Goal: Obtain resource: Download file/media

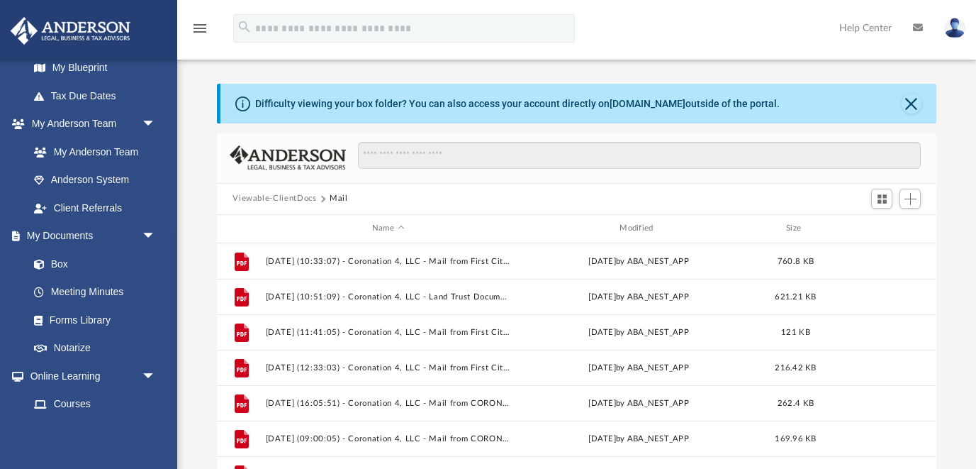
click at [305, 194] on button "Viewable-ClientDocs" at bounding box center [275, 198] width 84 height 13
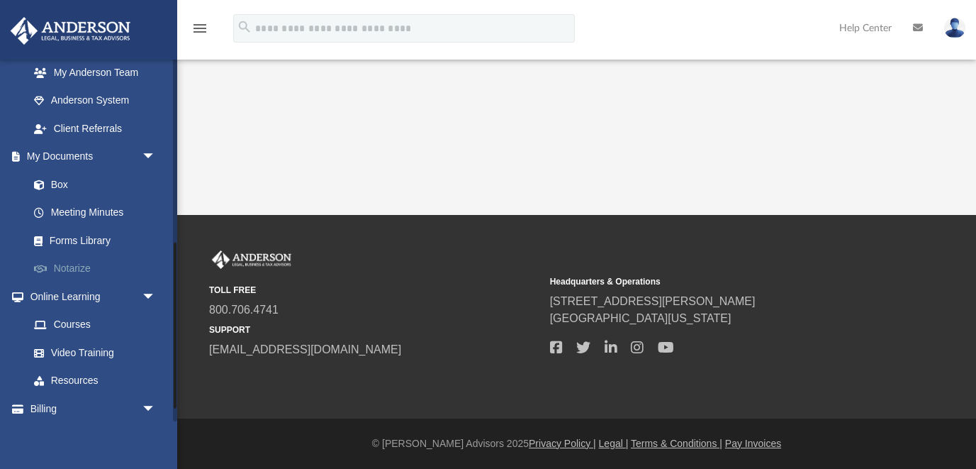
scroll to position [416, 0]
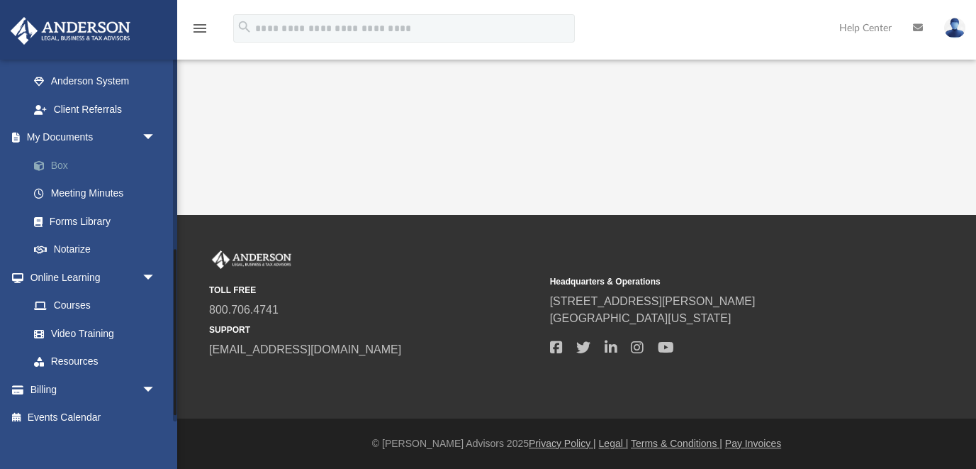
click at [59, 167] on link "Box" at bounding box center [98, 165] width 157 height 28
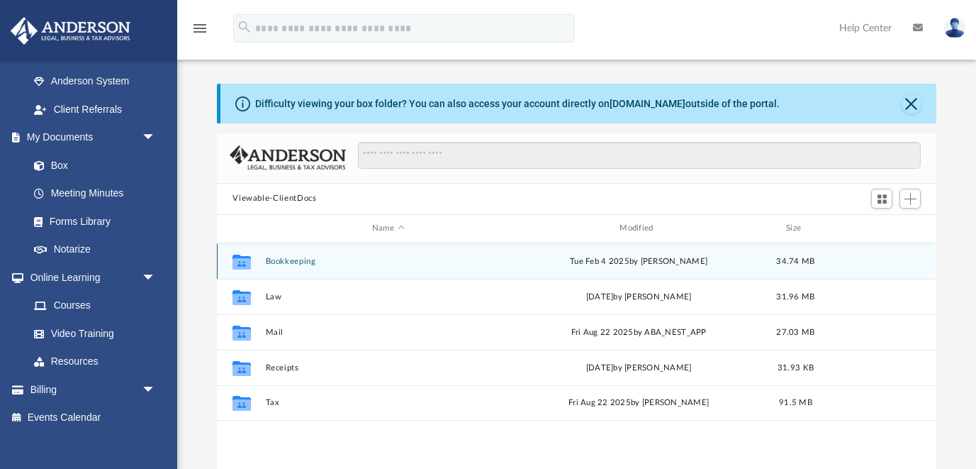
scroll to position [322, 719]
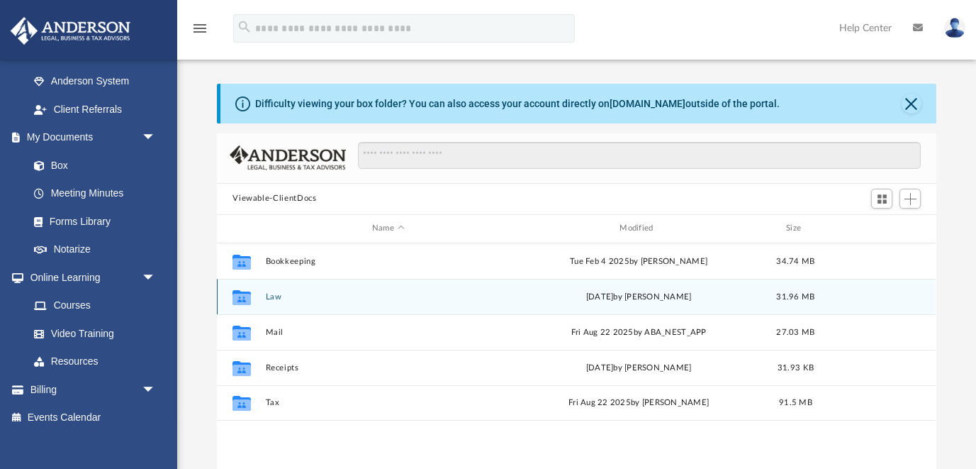
click at [278, 297] on button "Law" at bounding box center [388, 296] width 245 height 9
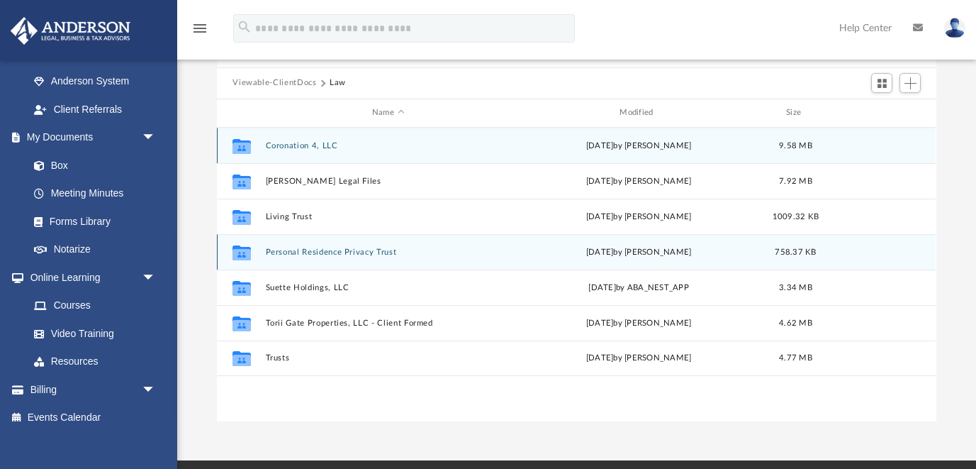
scroll to position [121, 0]
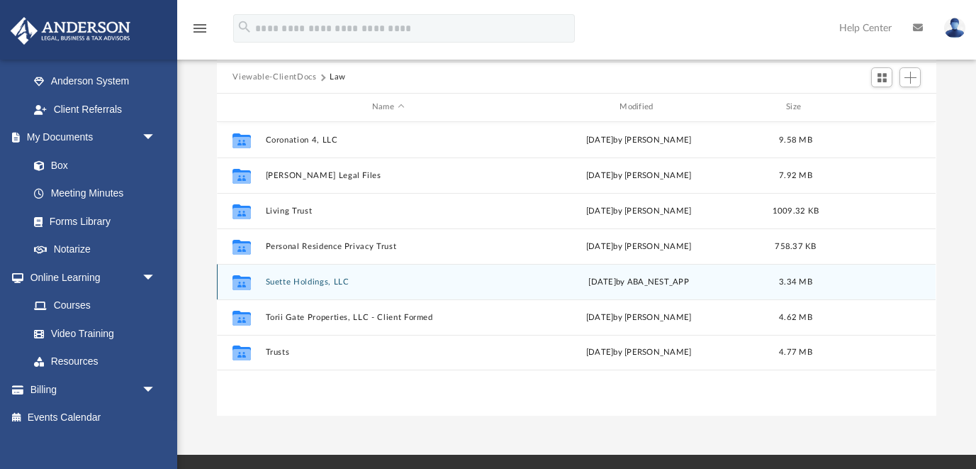
click at [324, 283] on button "Suette Holdings, LLC" at bounding box center [388, 281] width 245 height 9
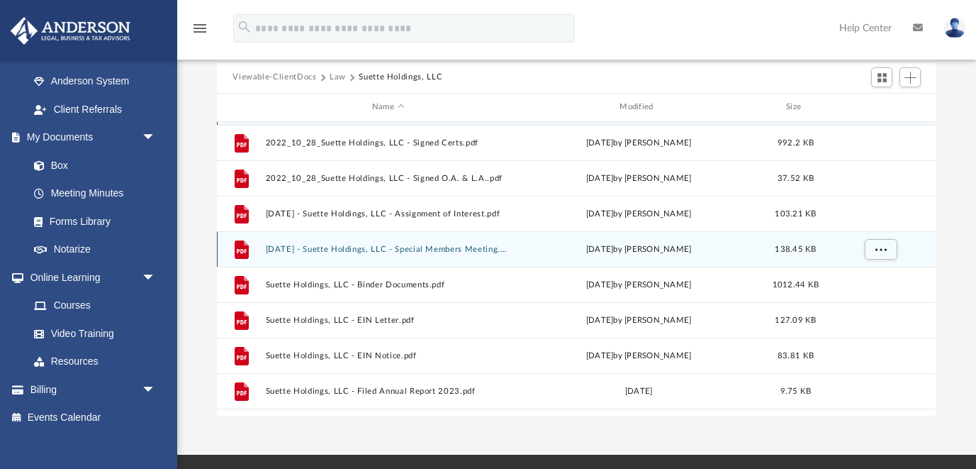
scroll to position [60, 0]
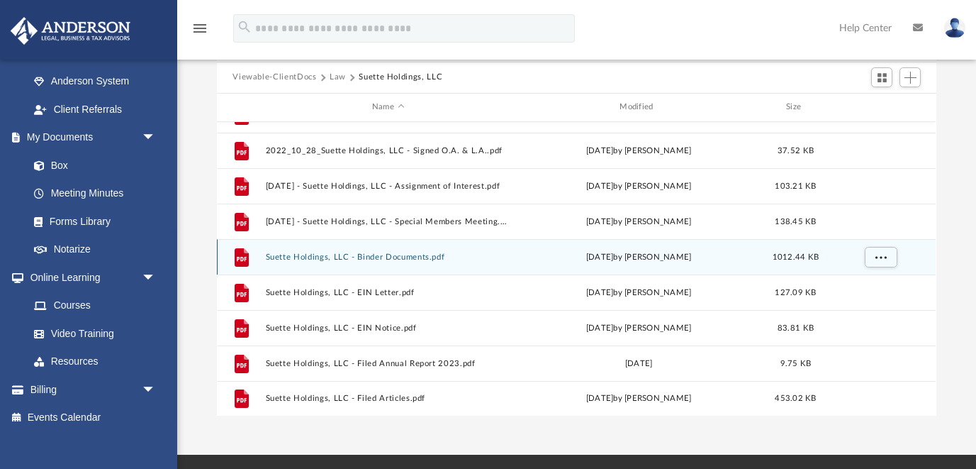
click at [379, 257] on button "Suette Holdings, LLC - Binder Documents.pdf" at bounding box center [388, 256] width 245 height 9
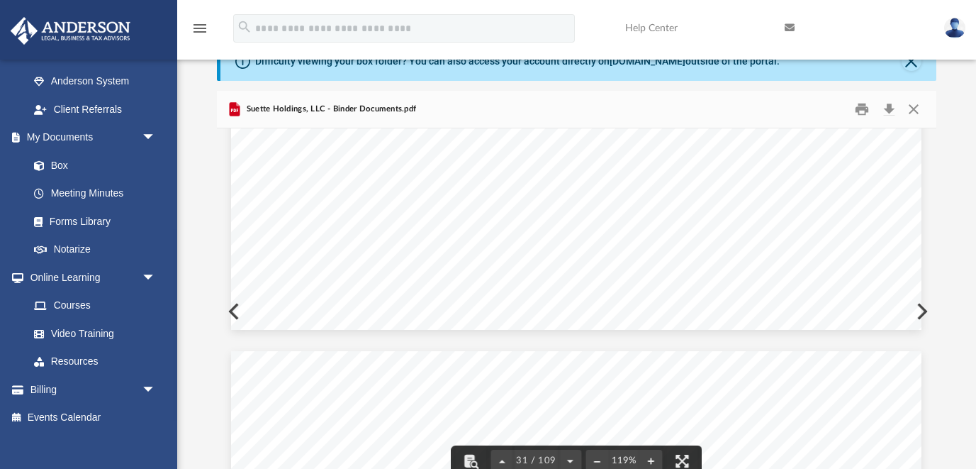
scroll to position [28153, 0]
click at [567, 459] on button "File preview" at bounding box center [570, 460] width 23 height 31
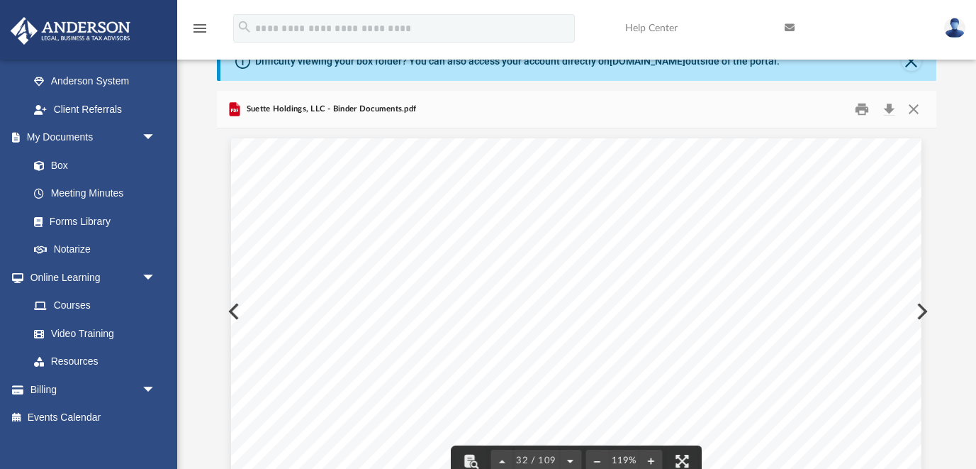
click at [567, 459] on button "File preview" at bounding box center [570, 460] width 23 height 31
click at [863, 109] on button "Print" at bounding box center [862, 109] width 28 height 22
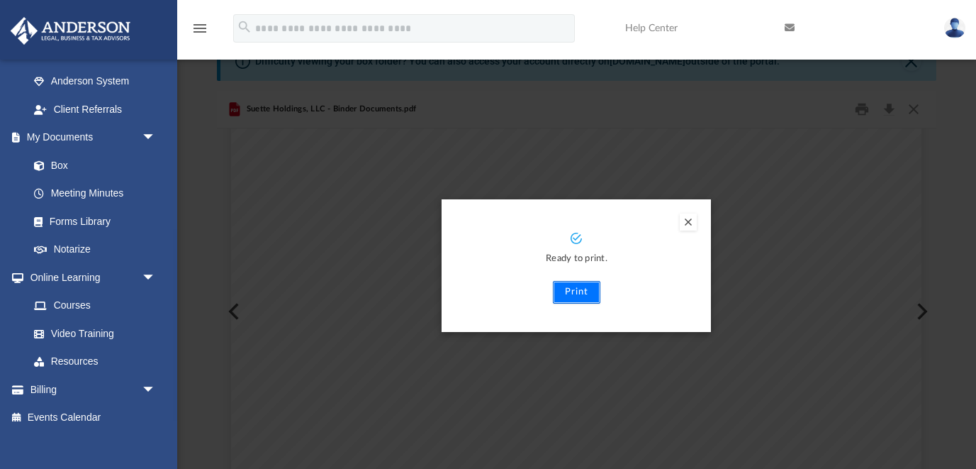
click at [591, 286] on button "Print" at bounding box center [577, 292] width 48 height 23
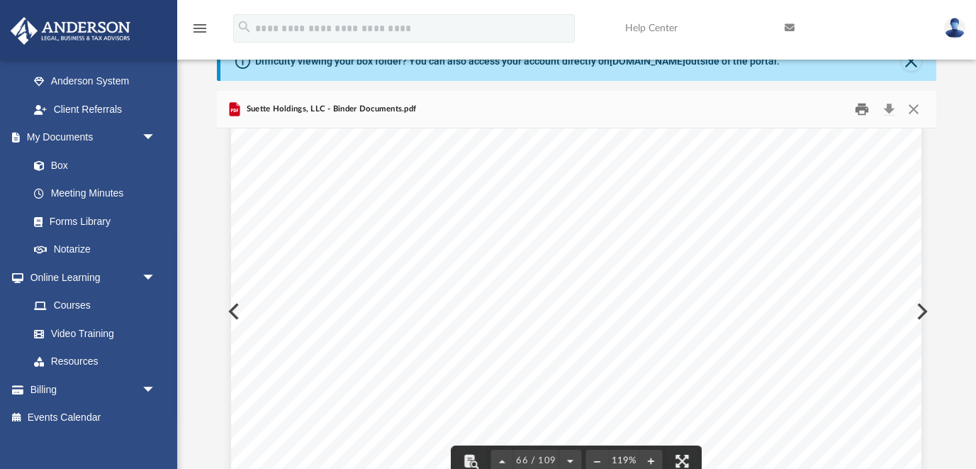
click at [860, 112] on button "Print" at bounding box center [862, 109] width 28 height 22
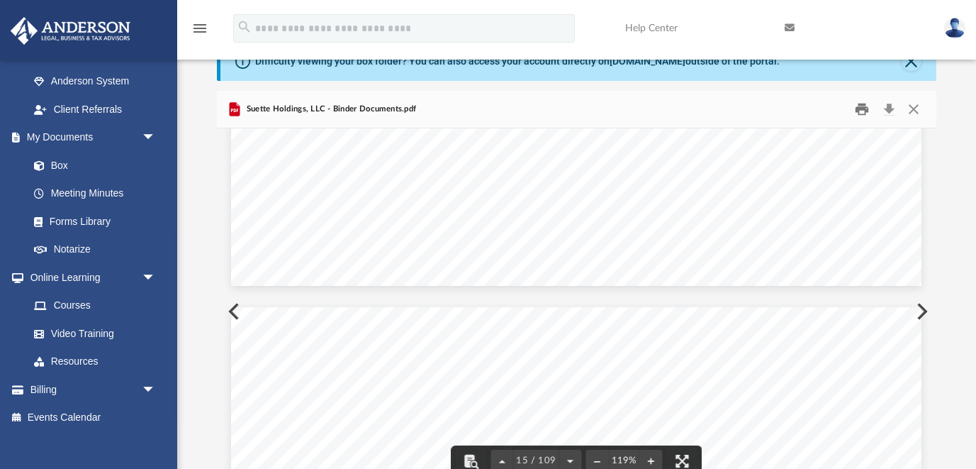
scroll to position [13319, 0]
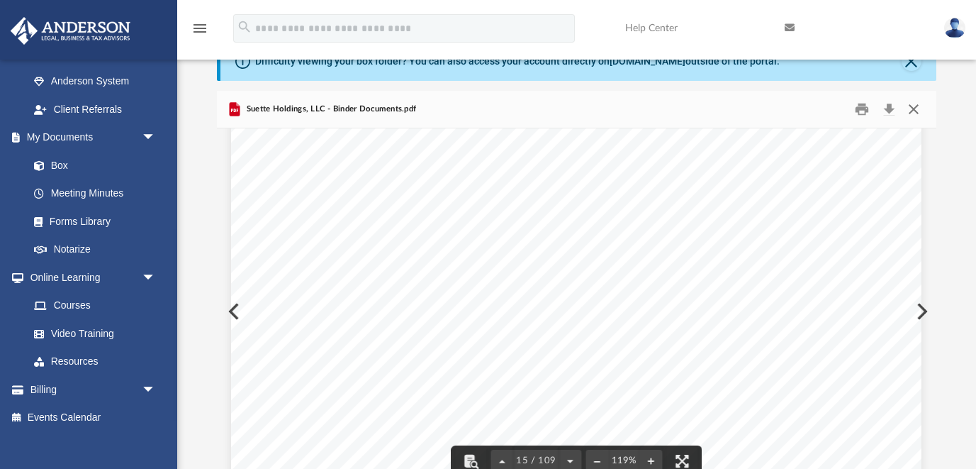
click at [916, 112] on button "Close" at bounding box center [914, 109] width 26 height 22
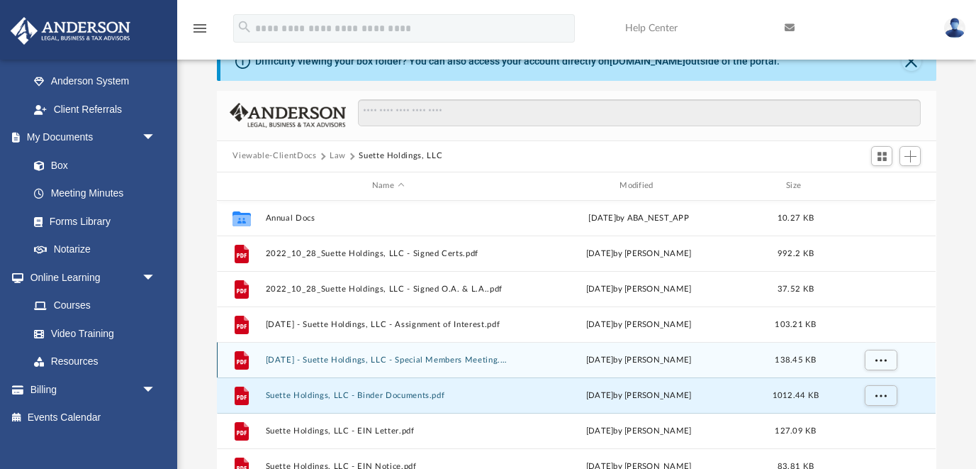
scroll to position [0, 0]
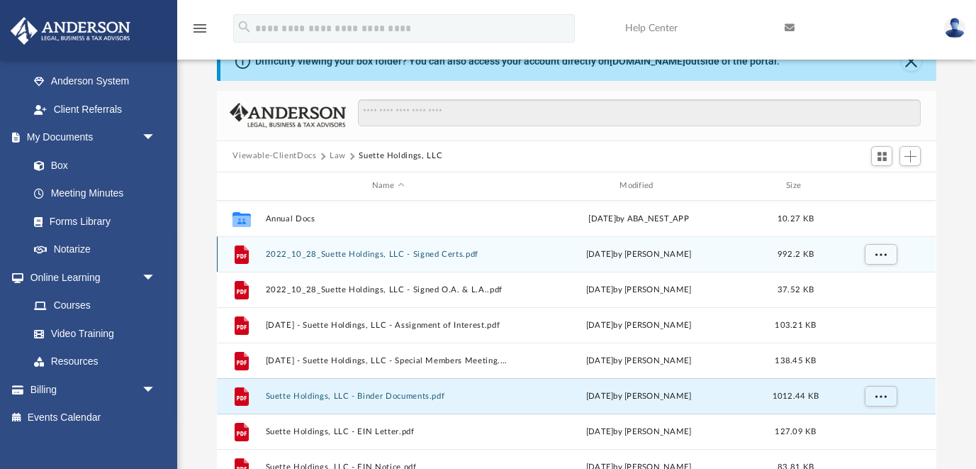
click at [430, 255] on button "2022_10_28_Suette Holdings, LLC - Signed Certs.pdf" at bounding box center [388, 254] width 245 height 9
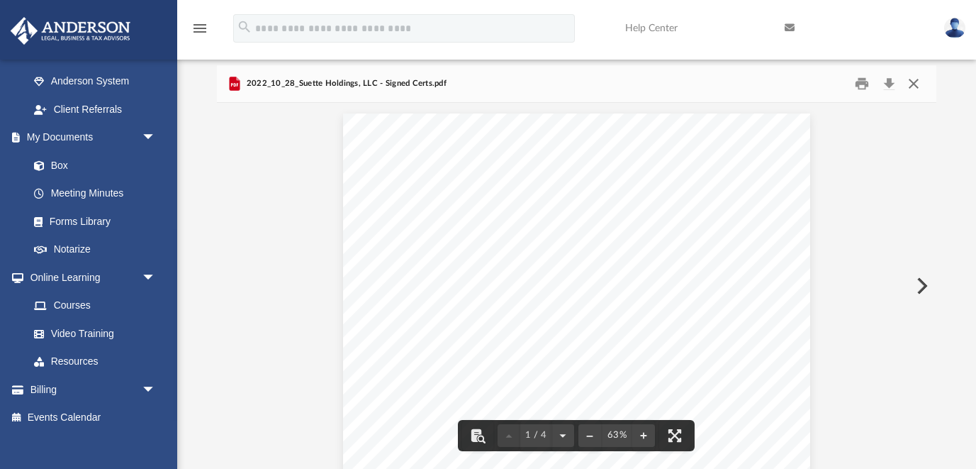
click at [915, 87] on button "Close" at bounding box center [914, 83] width 26 height 22
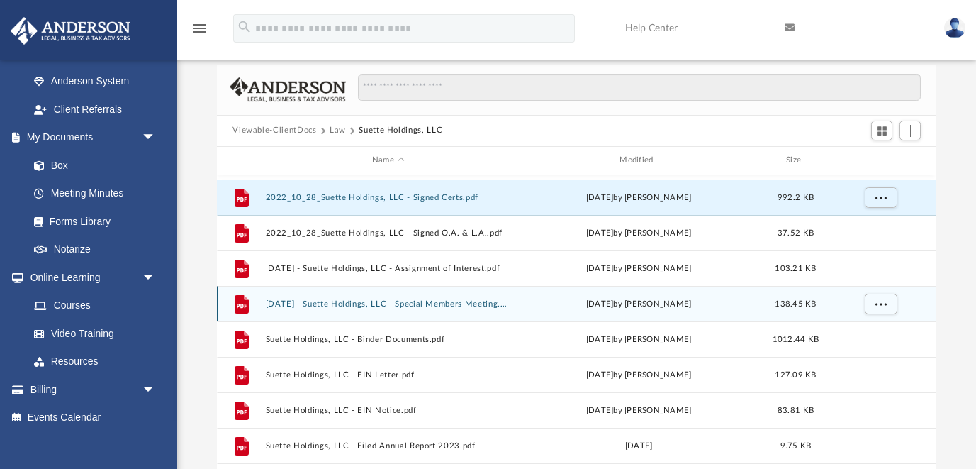
scroll to position [27, 0]
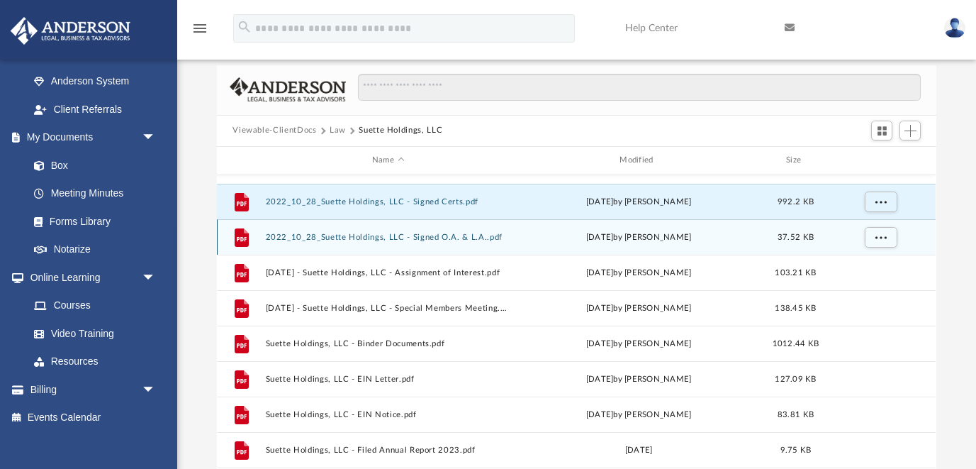
click at [426, 235] on button "2022_10_28_Suette Holdings, LLC - Signed O.A. & L.A..pdf" at bounding box center [388, 237] width 245 height 9
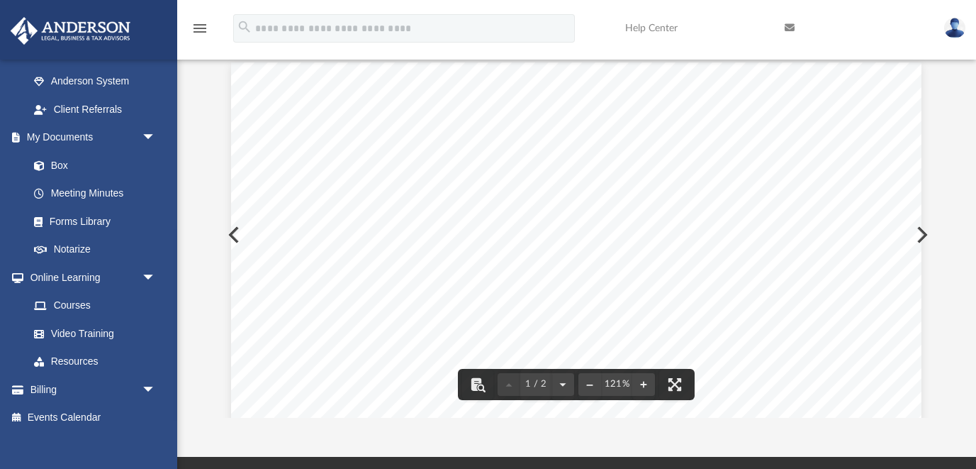
scroll to position [0, 0]
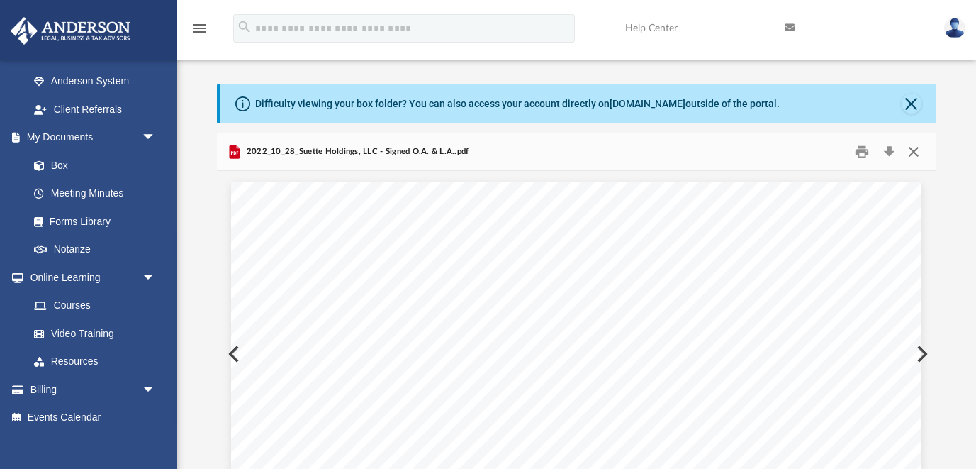
click at [915, 148] on button "Close" at bounding box center [914, 151] width 26 height 22
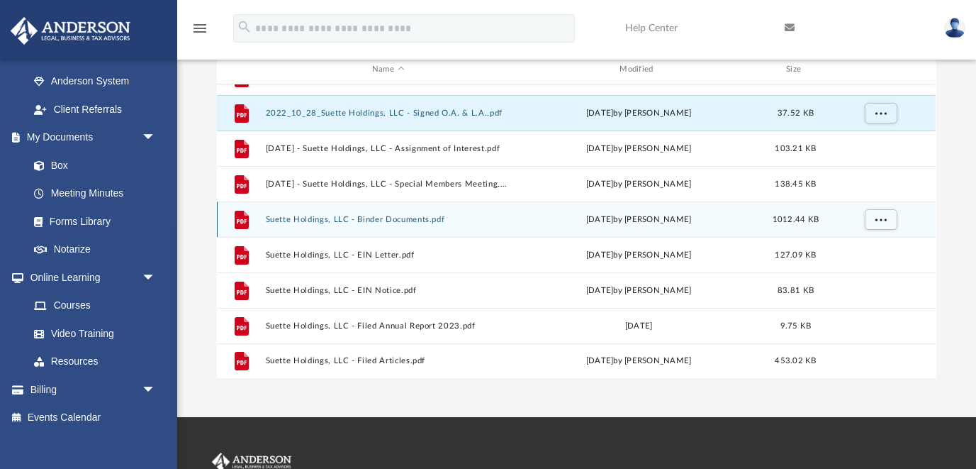
scroll to position [164, 0]
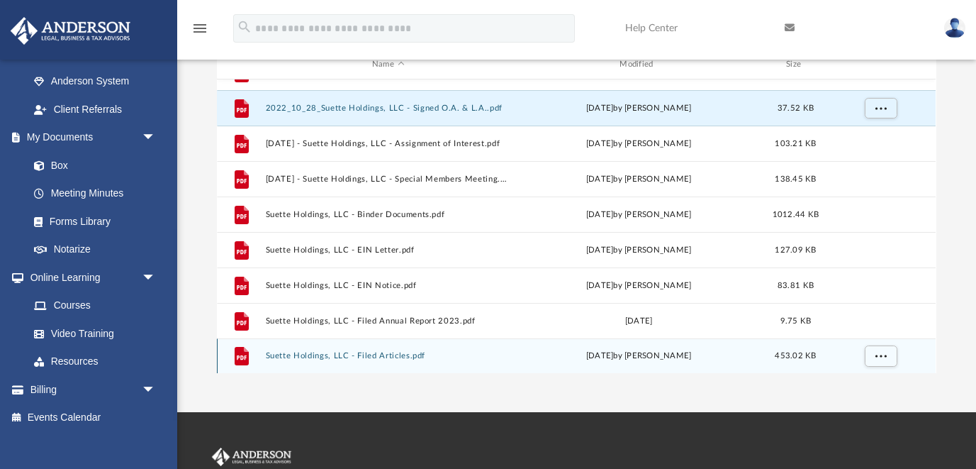
click at [348, 354] on button "Suette Holdings, LLC - Filed Articles.pdf" at bounding box center [388, 355] width 245 height 9
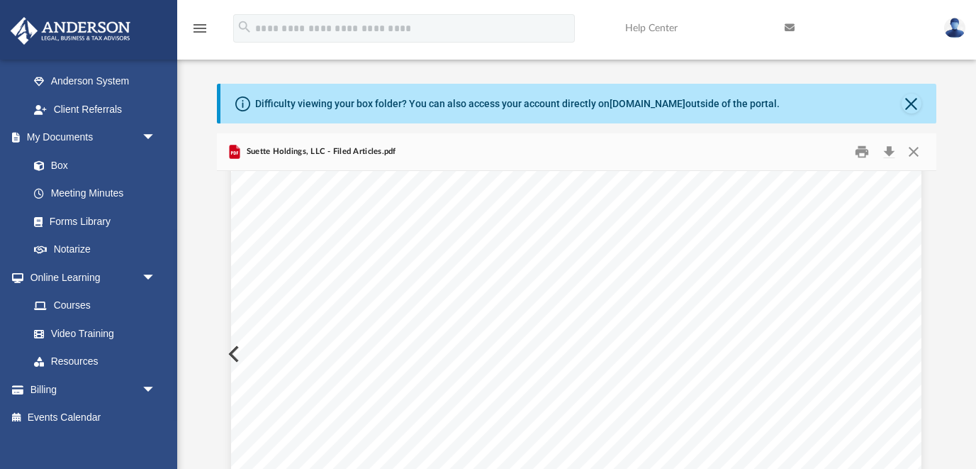
scroll to position [0, 0]
click at [859, 152] on button "Print" at bounding box center [862, 151] width 28 height 22
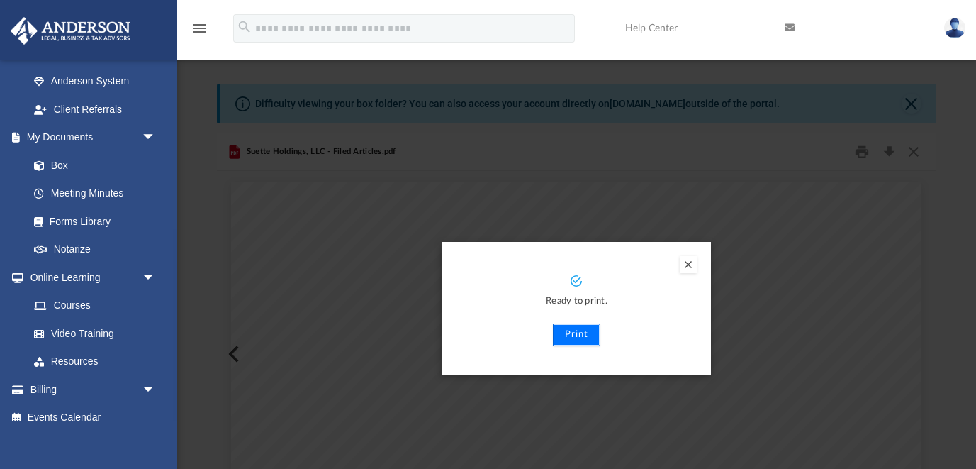
click at [579, 329] on button "Print" at bounding box center [577, 334] width 48 height 23
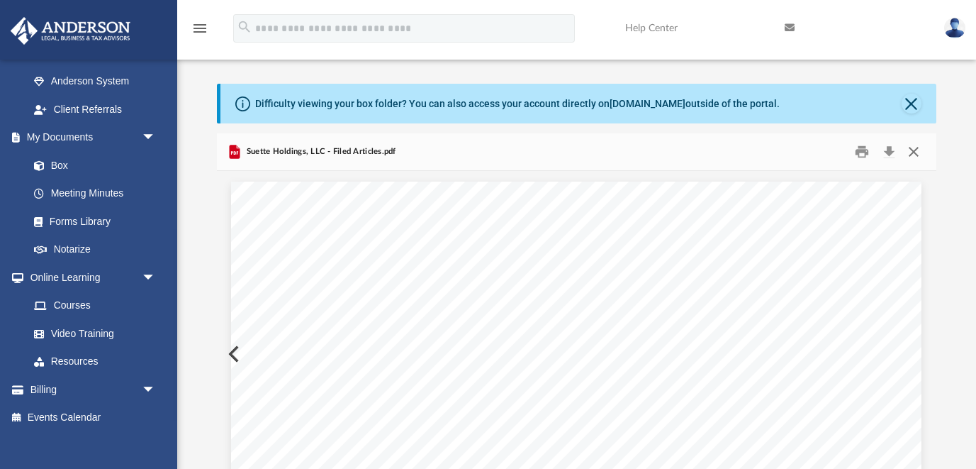
click at [917, 150] on button "Close" at bounding box center [914, 151] width 26 height 22
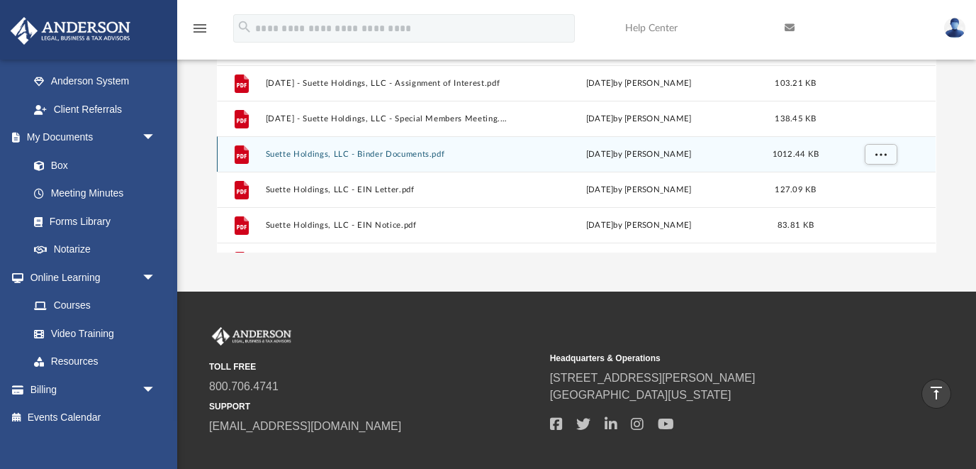
click at [415, 153] on button "Suette Holdings, LLC - Binder Documents.pdf" at bounding box center [388, 154] width 245 height 9
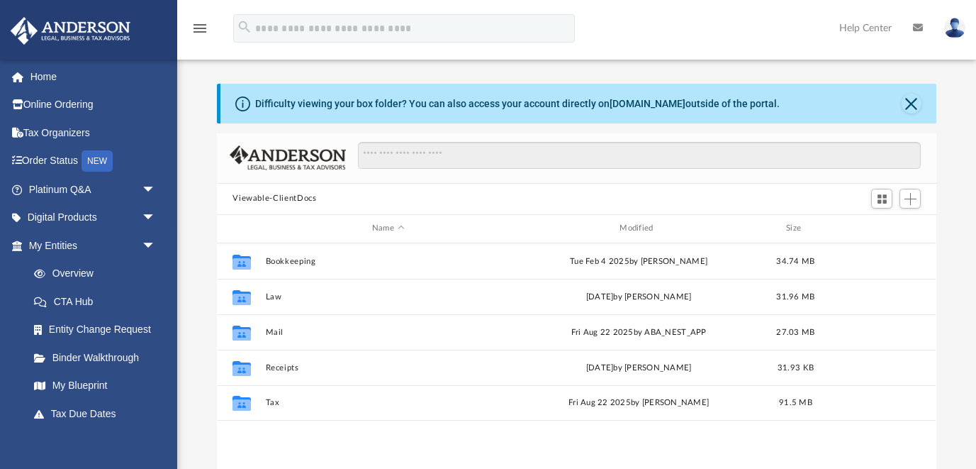
scroll to position [322, 719]
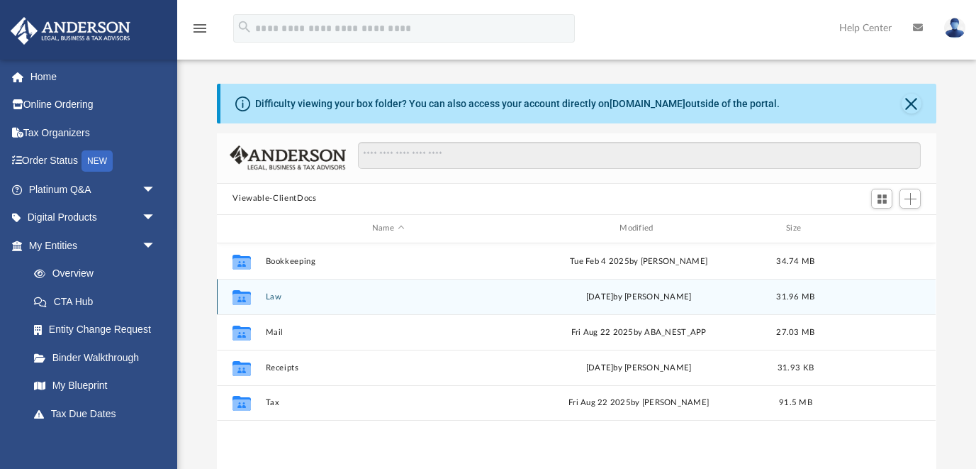
click at [271, 298] on button "Law" at bounding box center [388, 296] width 245 height 9
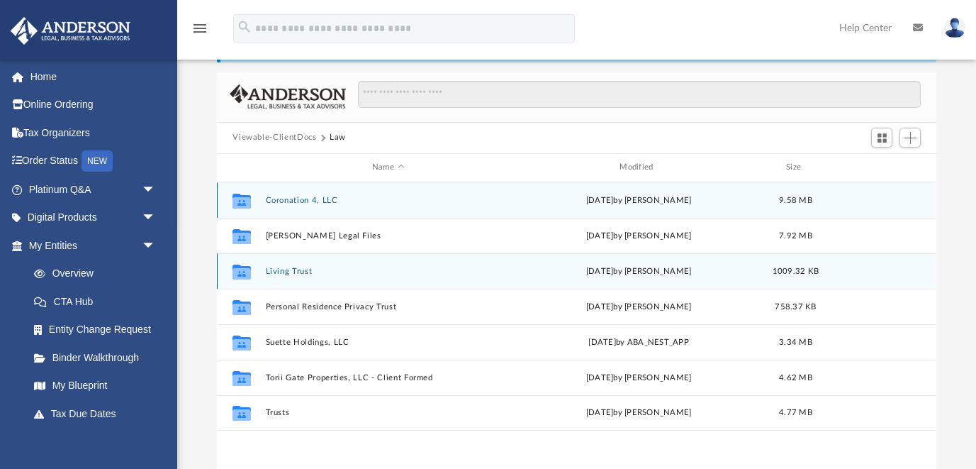
scroll to position [79, 0]
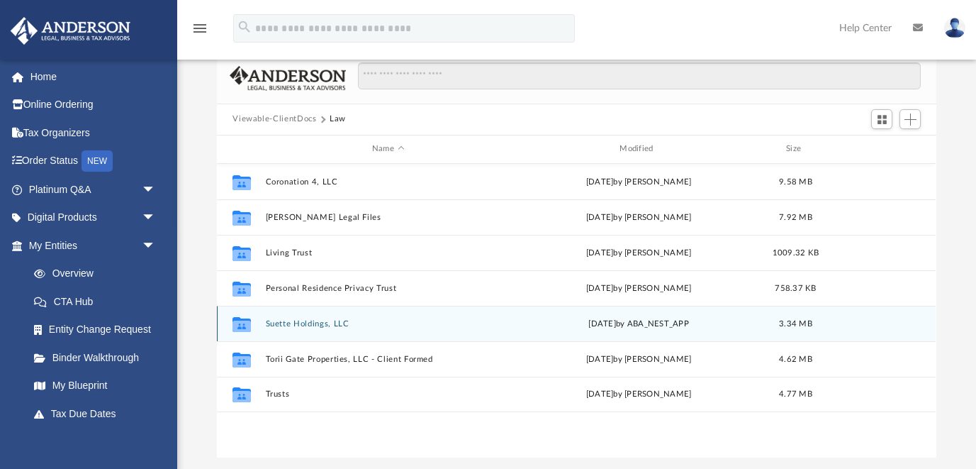
click at [318, 327] on div "Collaborated Folder Suette Holdings, LLC [DATE] by ABA_NEST_APP 3.34 MB" at bounding box center [576, 323] width 719 height 35
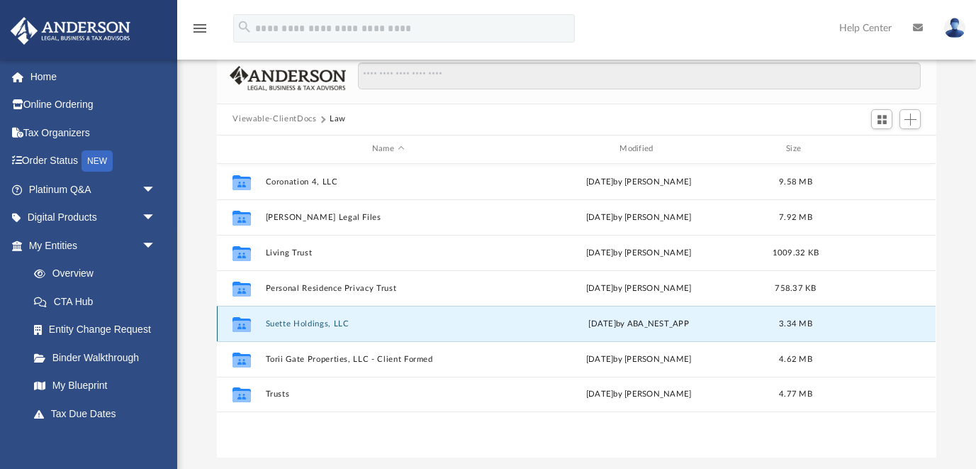
click at [318, 323] on button "Suette Holdings, LLC" at bounding box center [388, 323] width 245 height 9
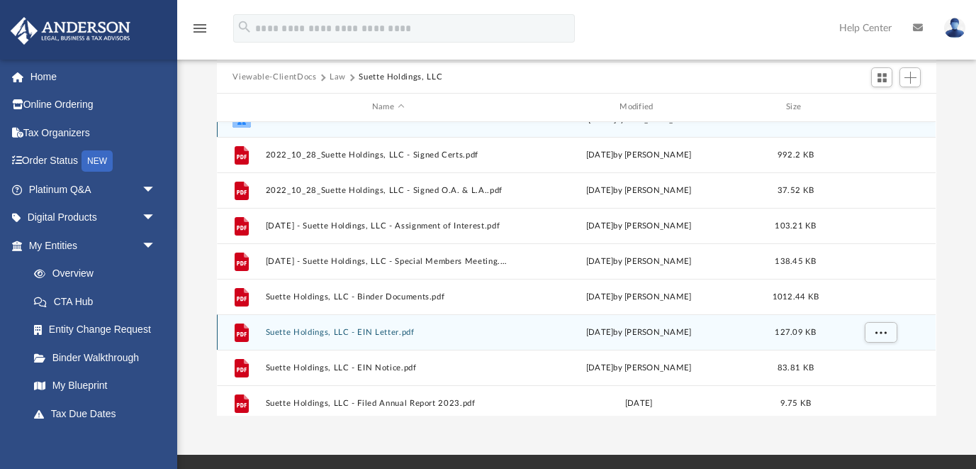
scroll to position [0, 0]
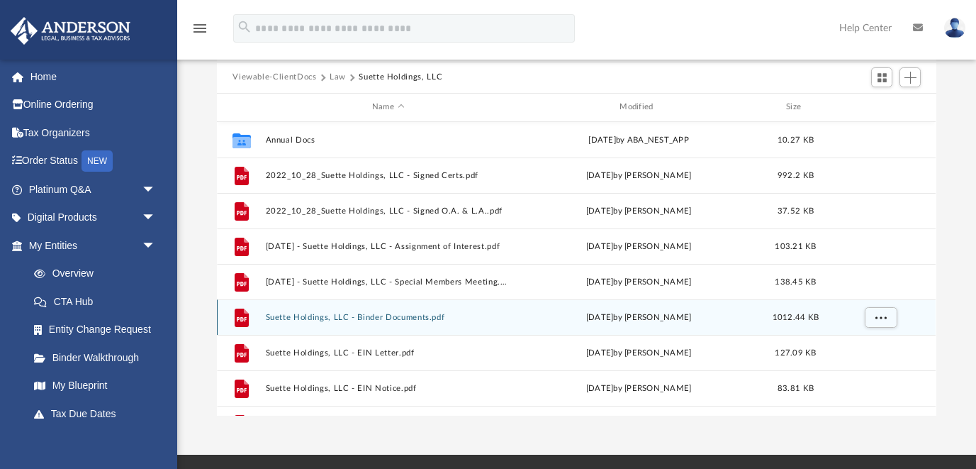
click at [336, 316] on button "Suette Holdings, LLC - Binder Documents.pdf" at bounding box center [388, 317] width 245 height 9
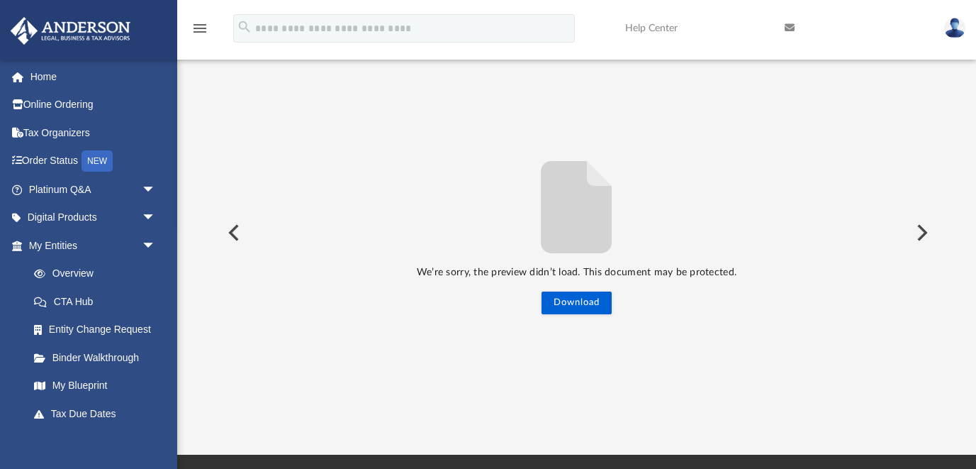
click at [959, 19] on img at bounding box center [954, 28] width 21 height 21
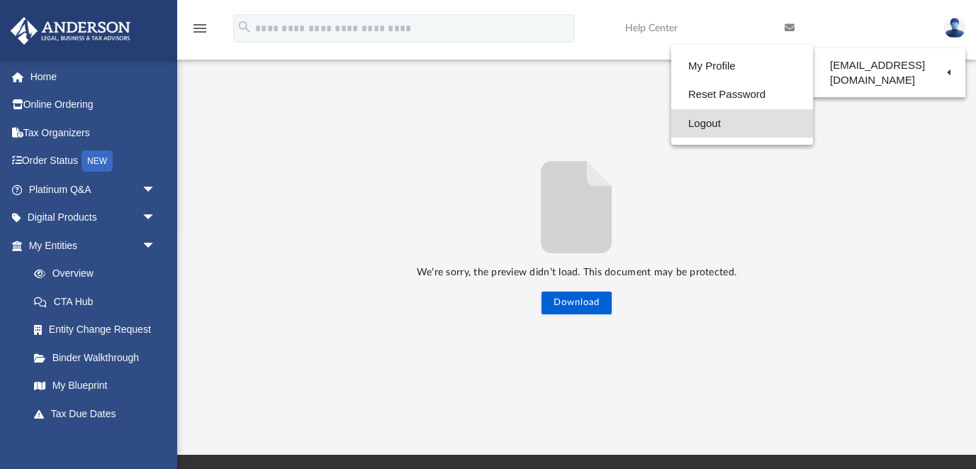
click at [678, 127] on link "Logout" at bounding box center [742, 123] width 142 height 29
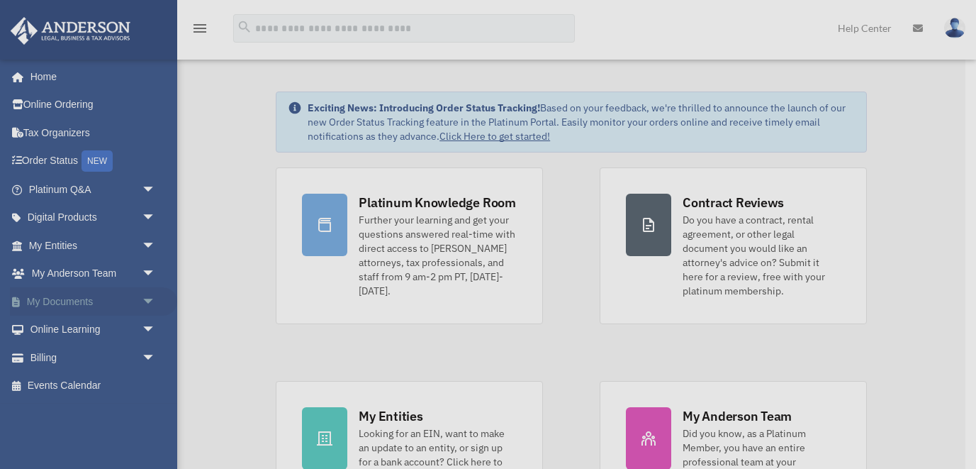
click at [82, 297] on div "x" at bounding box center [488, 234] width 976 height 469
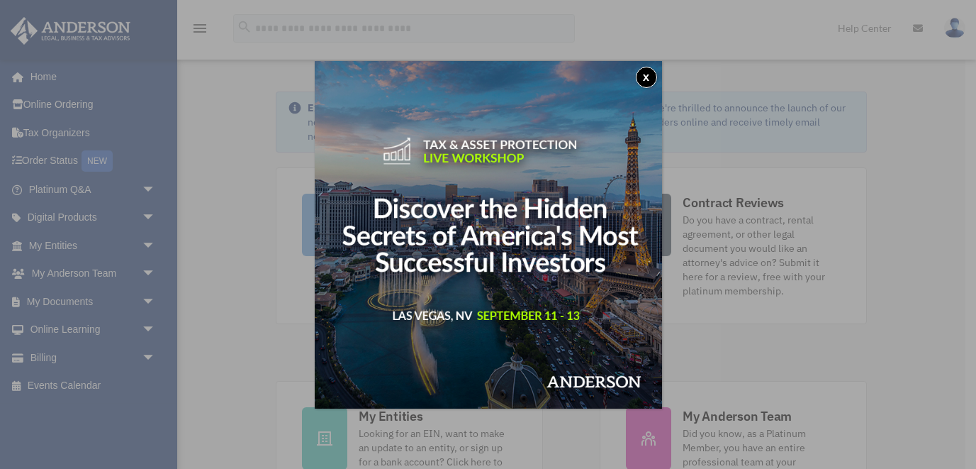
click at [647, 77] on button "x" at bounding box center [646, 77] width 21 height 21
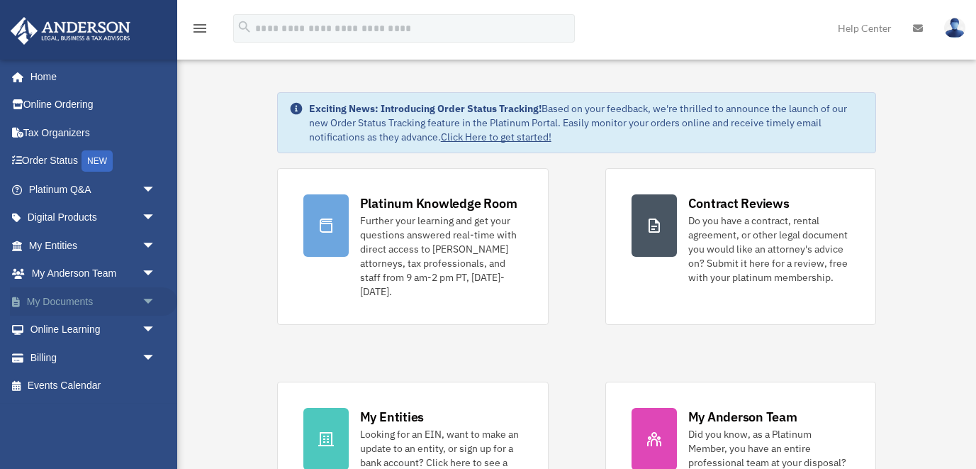
click at [94, 298] on link "My Documents arrow_drop_down" at bounding box center [93, 301] width 167 height 28
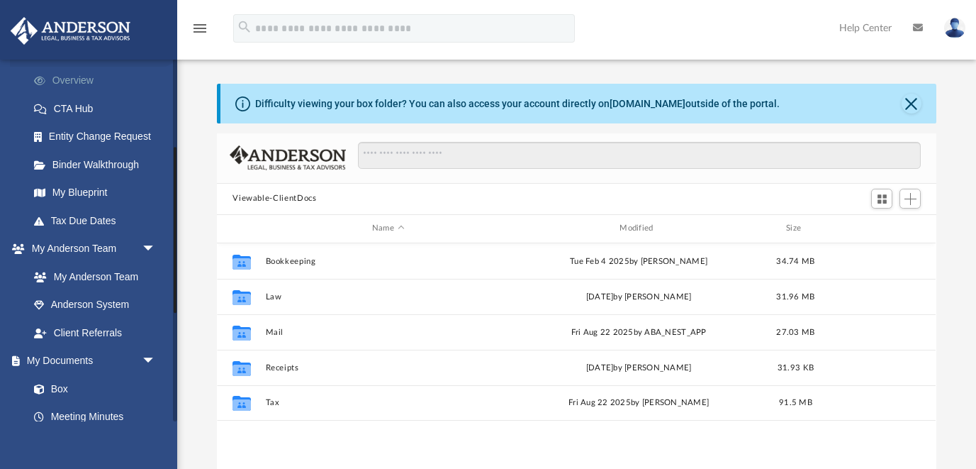
scroll to position [322, 719]
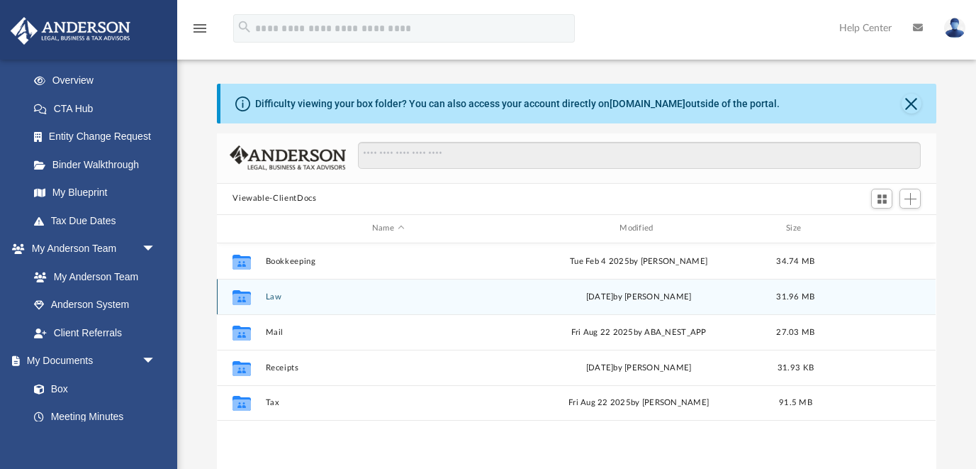
click at [275, 296] on button "Law" at bounding box center [388, 296] width 245 height 9
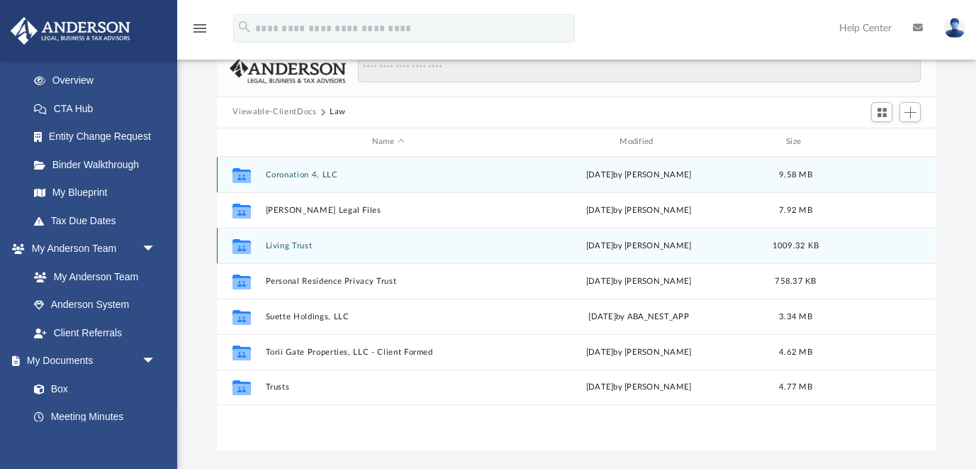
scroll to position [82, 0]
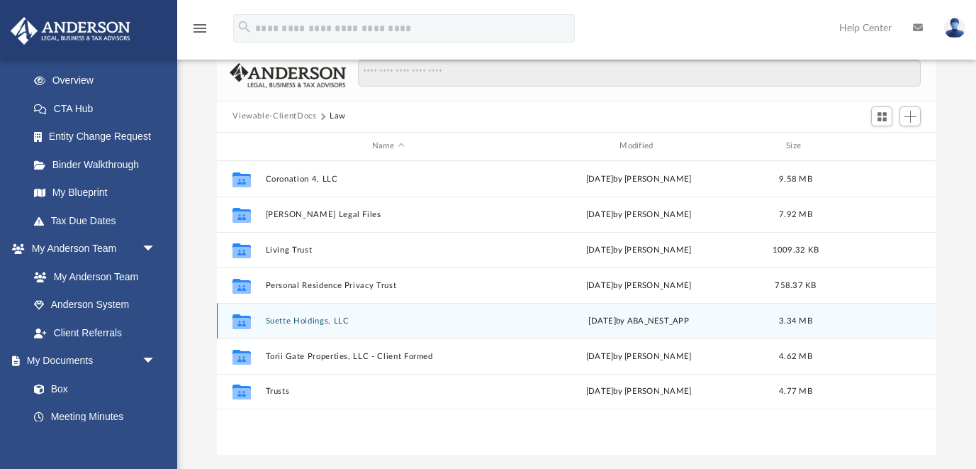
click at [328, 314] on div "Collaborated Folder Suette Holdings, LLC [DATE] by ABA_NEST_APP 3.34 MB" at bounding box center [576, 320] width 719 height 35
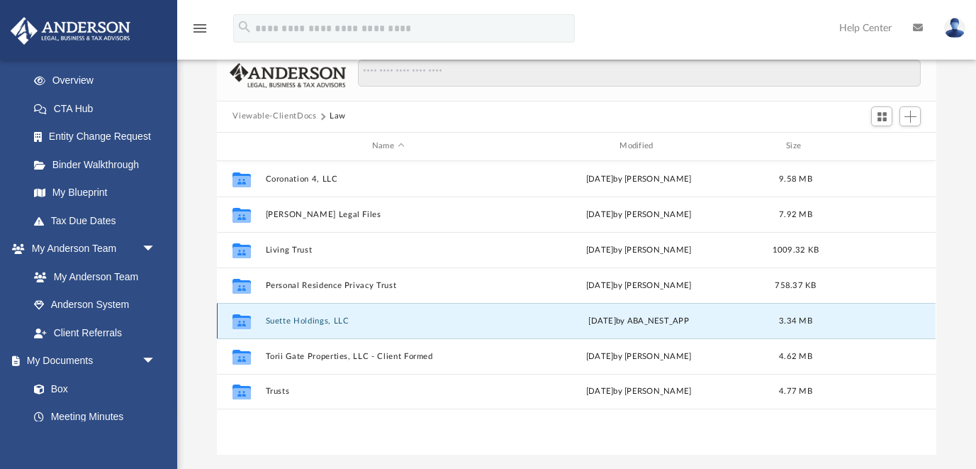
click at [323, 320] on button "Suette Holdings, LLC" at bounding box center [388, 320] width 245 height 9
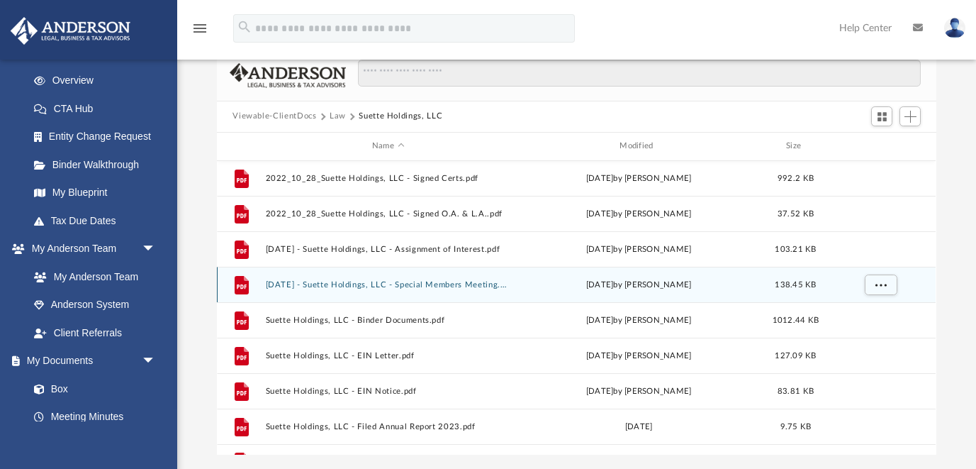
scroll to position [44, 0]
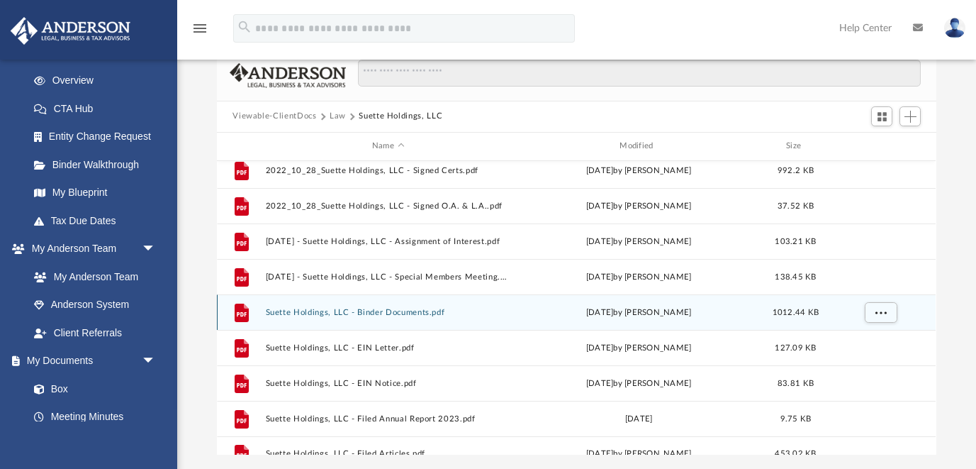
click at [354, 311] on button "Suette Holdings, LLC - Binder Documents.pdf" at bounding box center [388, 312] width 245 height 9
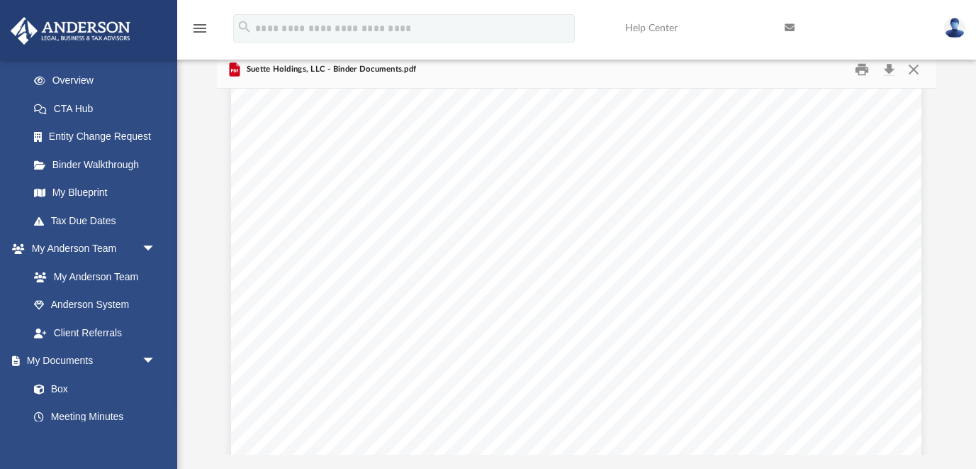
scroll to position [23101, 0]
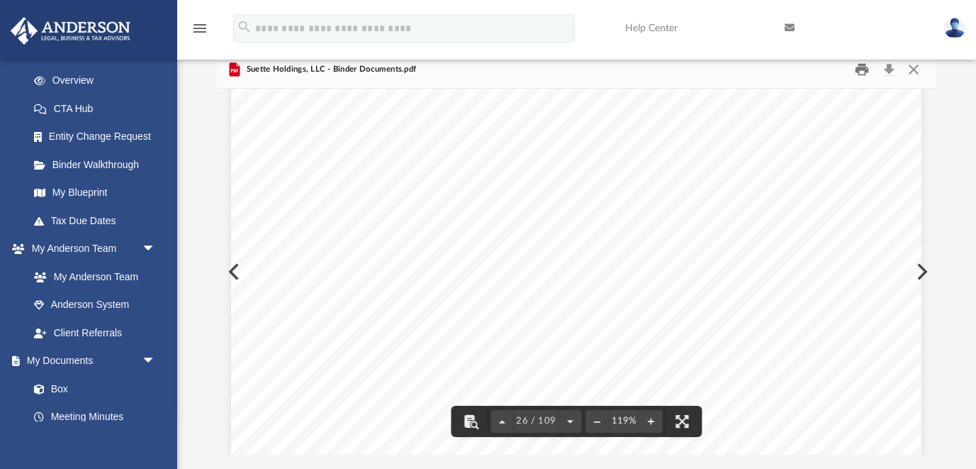
click at [864, 74] on button "Print" at bounding box center [862, 69] width 28 height 22
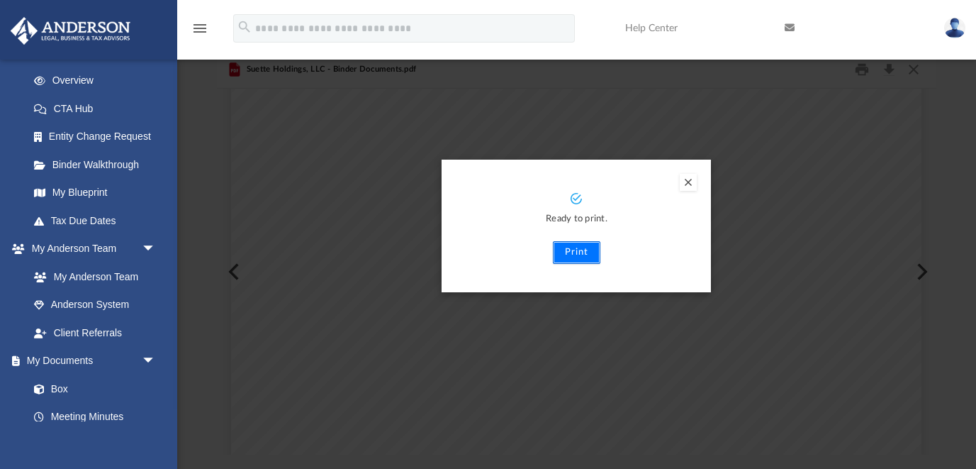
click at [583, 247] on button "Print" at bounding box center [577, 252] width 48 height 23
